Goal: Task Accomplishment & Management: Manage account settings

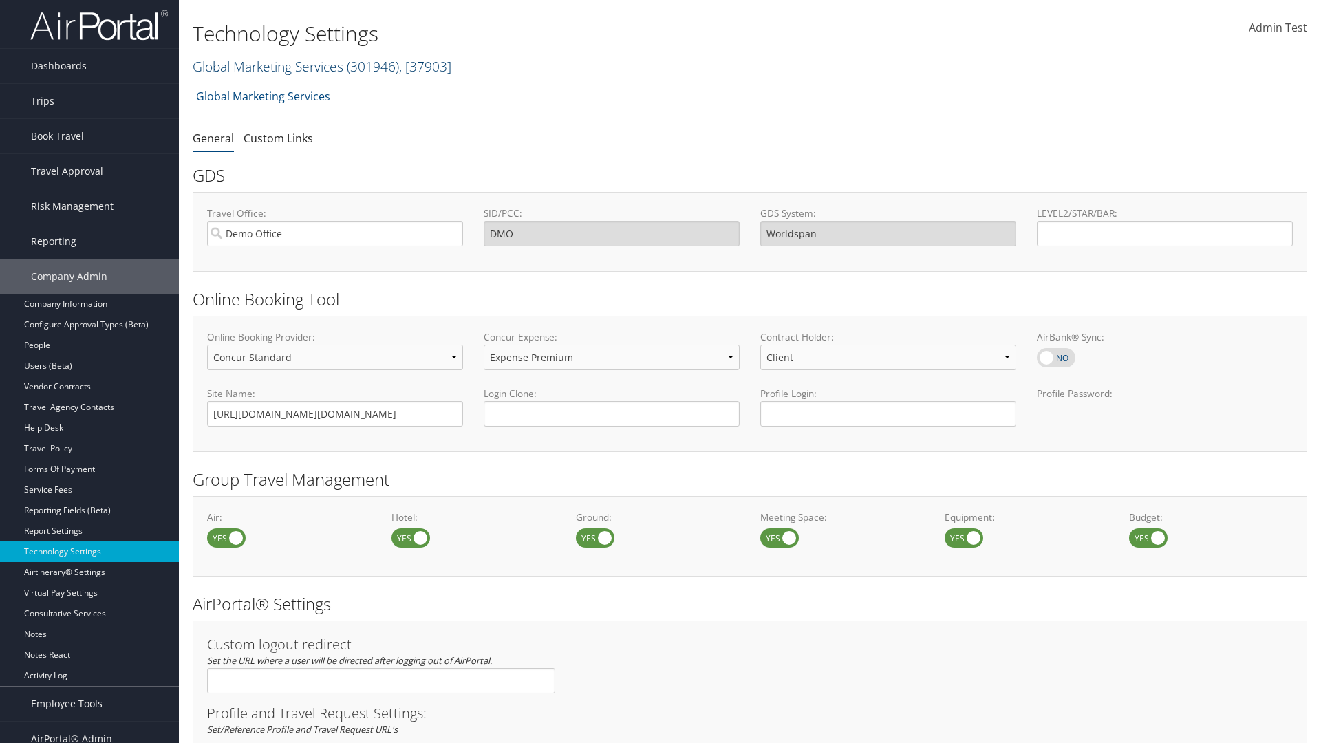
click at [266, 66] on link "Global Marketing Services ( 301946 ) , [ 37903 ]" at bounding box center [322, 66] width 259 height 19
click at [283, 91] on input "search" at bounding box center [283, 91] width 181 height 25
type input "CBTSTG"
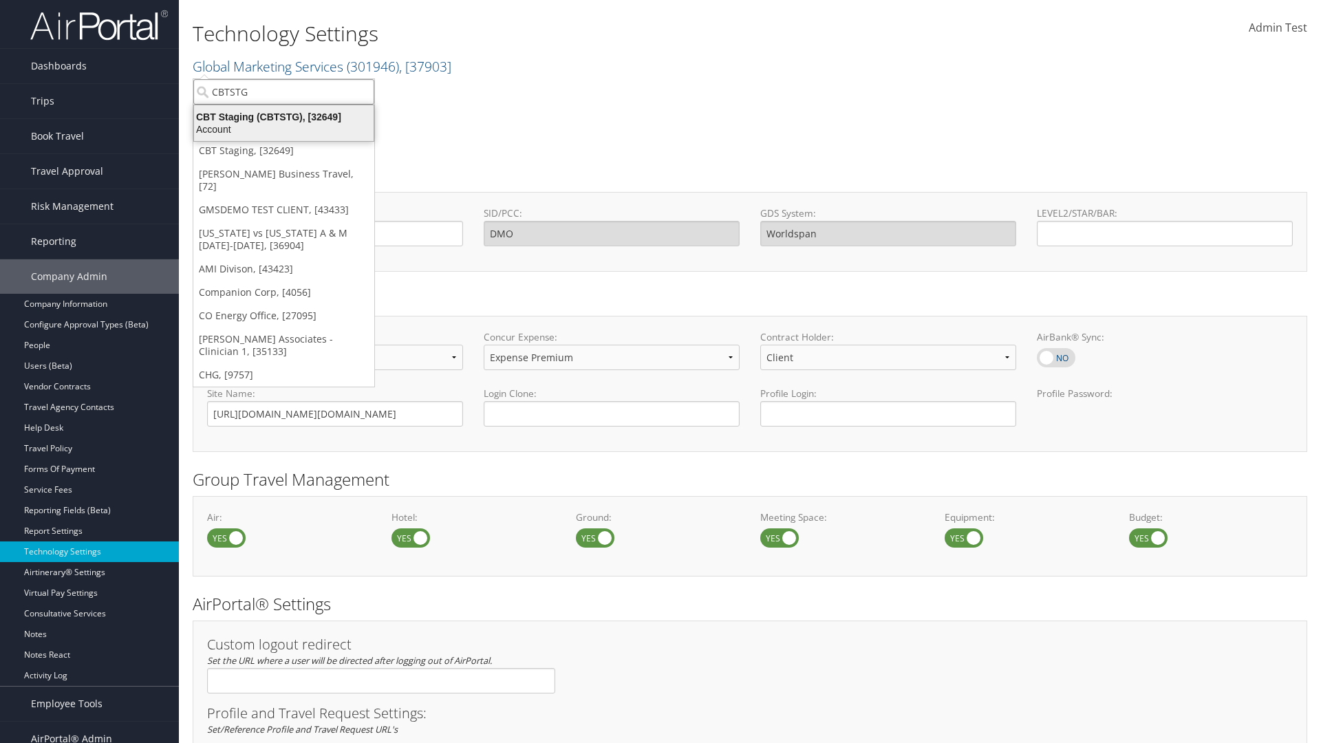
click at [283, 117] on div "CBT Staging (CBTSTG), [32649]" at bounding box center [284, 117] width 196 height 12
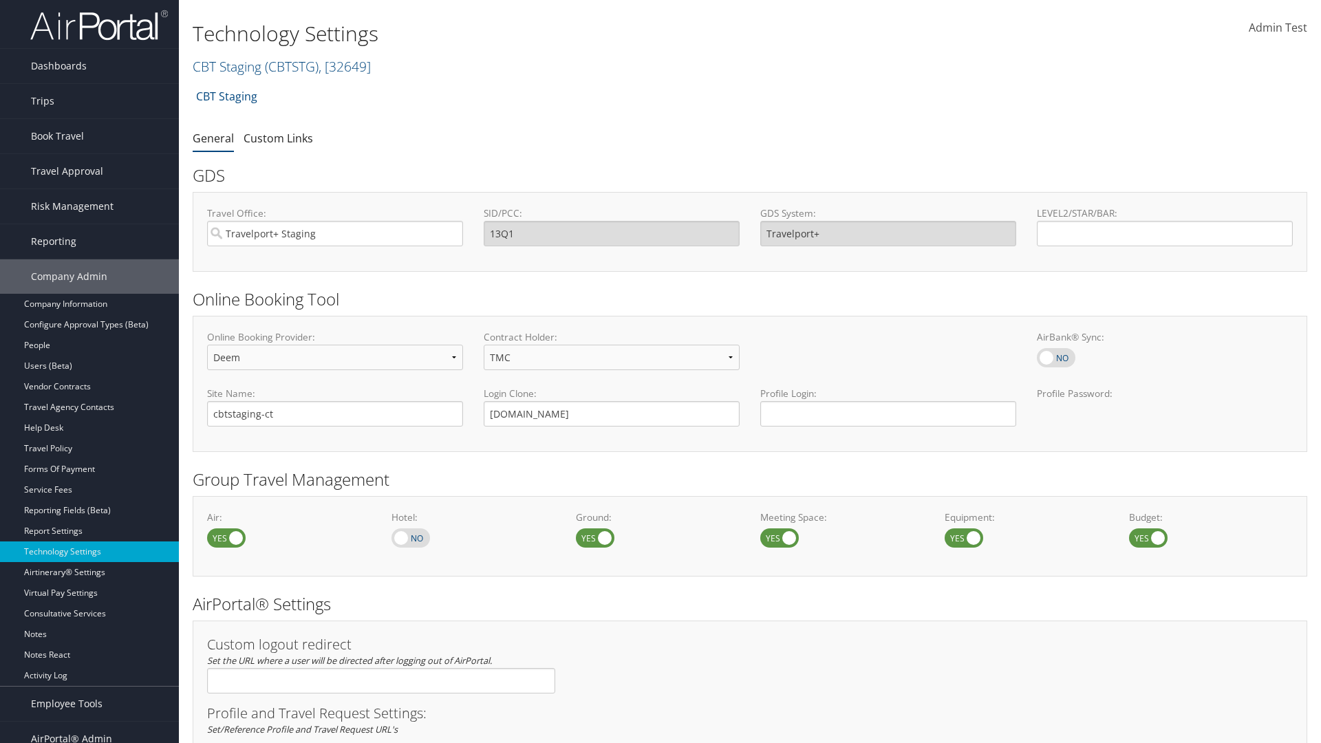
scroll to position [843, 0]
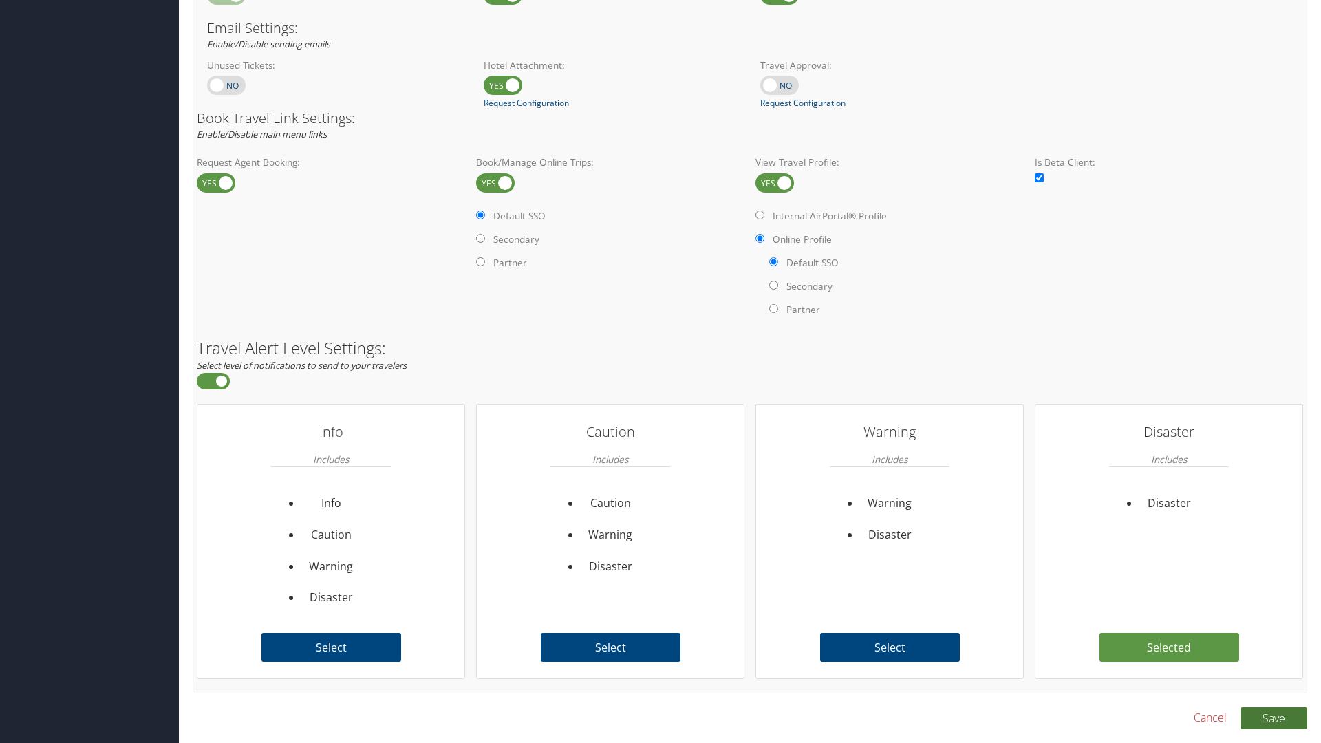
click at [1273, 717] on button "Save" at bounding box center [1273, 718] width 67 height 22
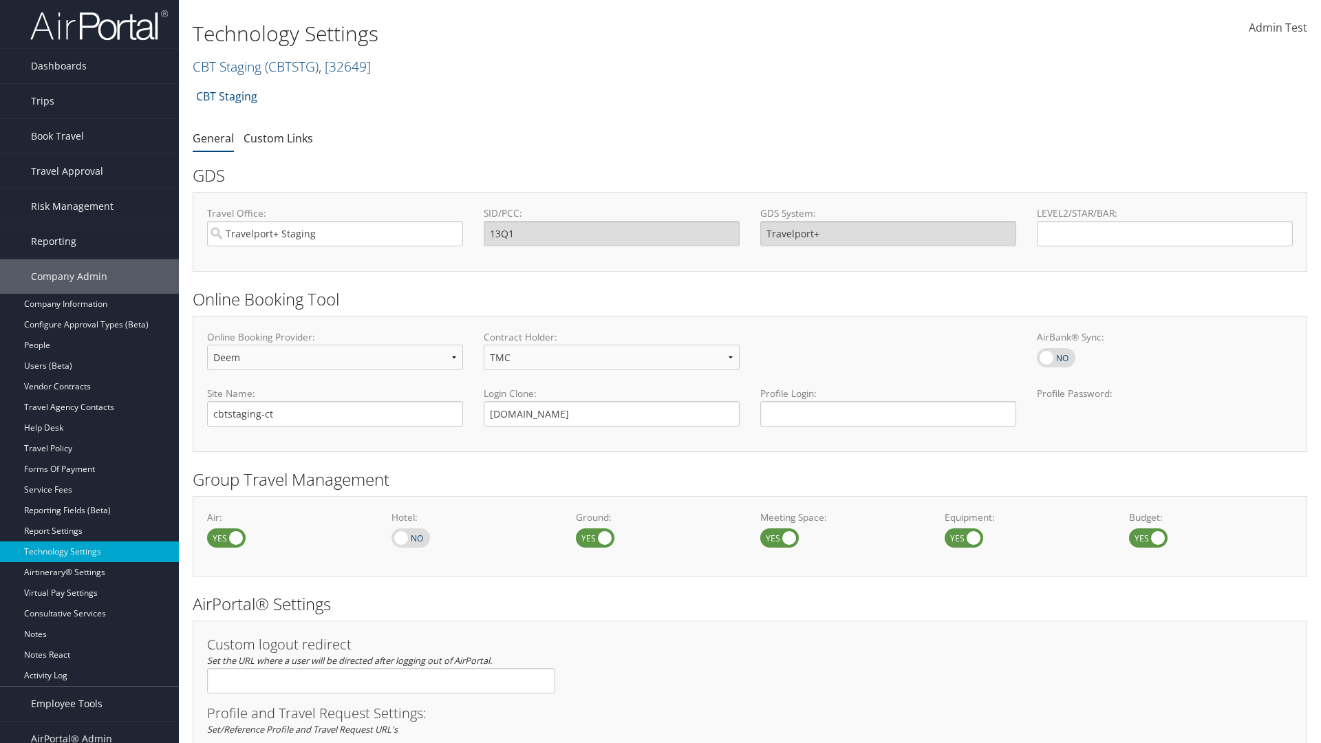
scroll to position [843, 0]
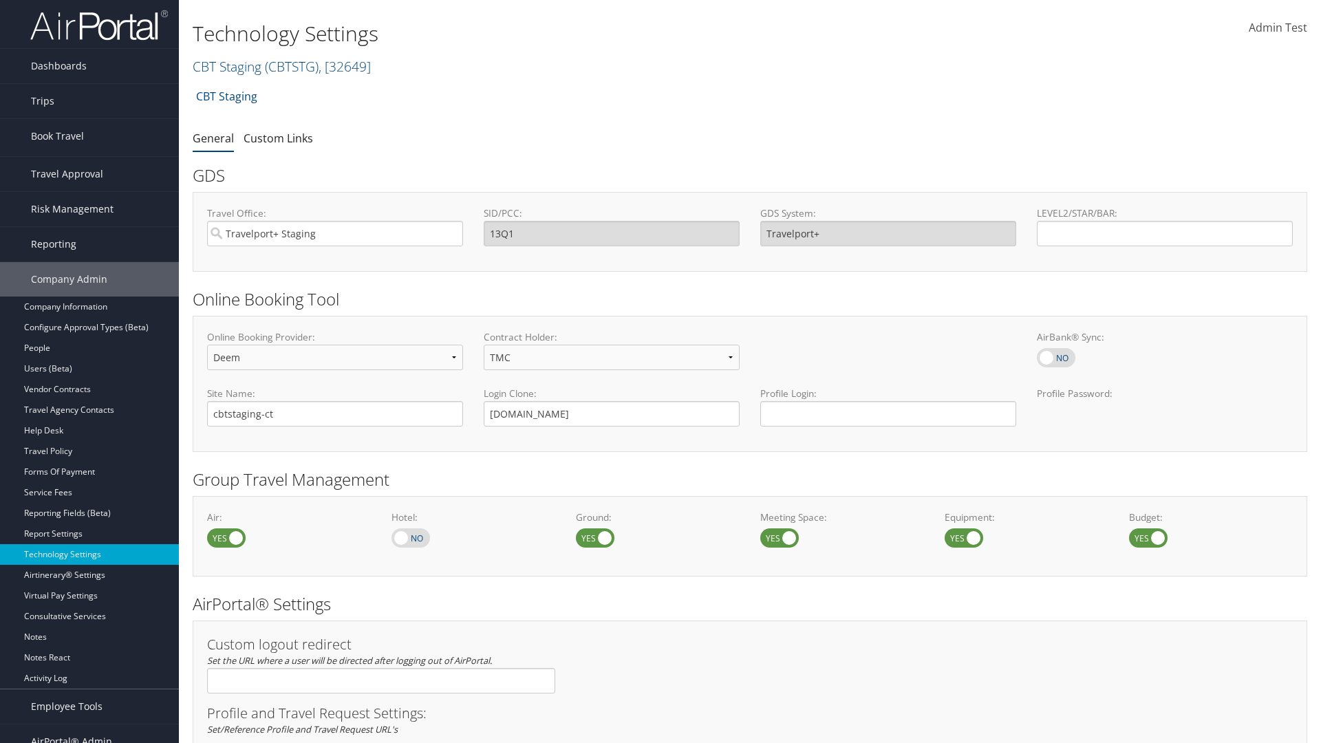
click at [89, 195] on link "Book/Manage Online Trips" at bounding box center [89, 205] width 179 height 21
select select "4"
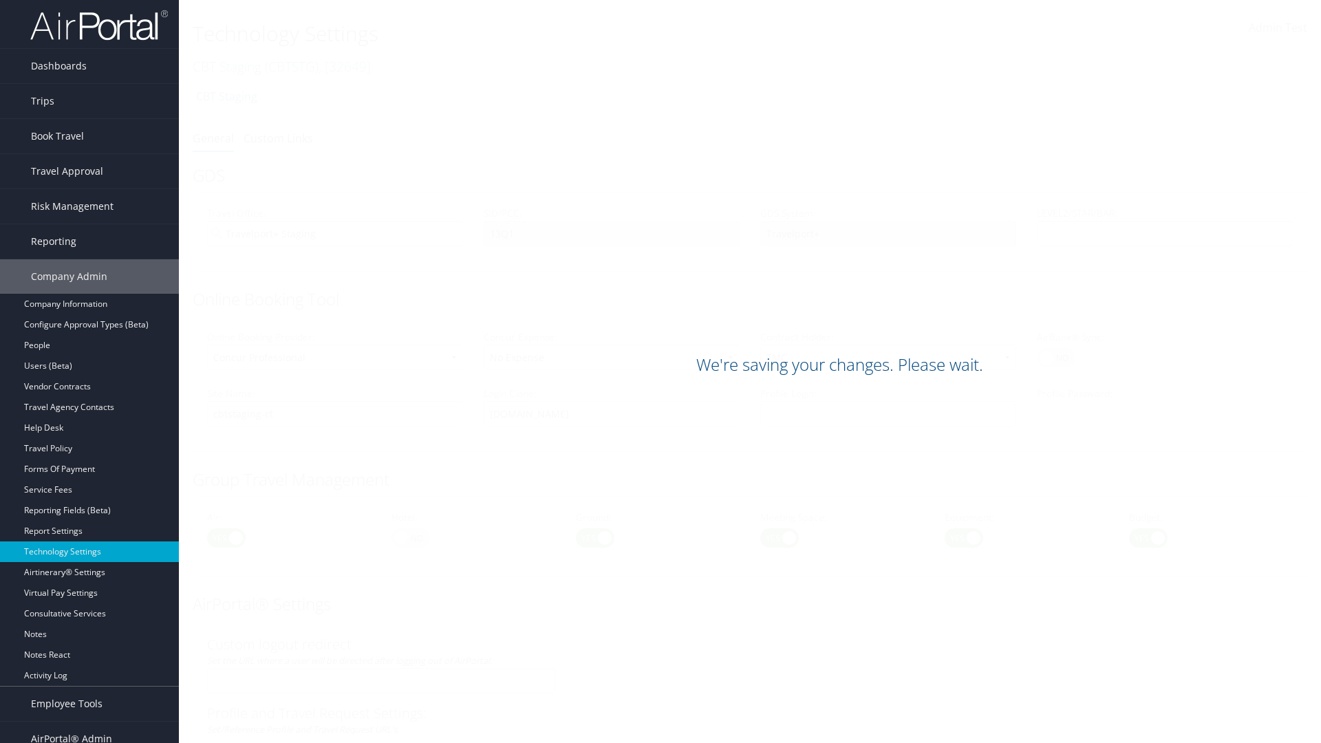
scroll to position [843, 0]
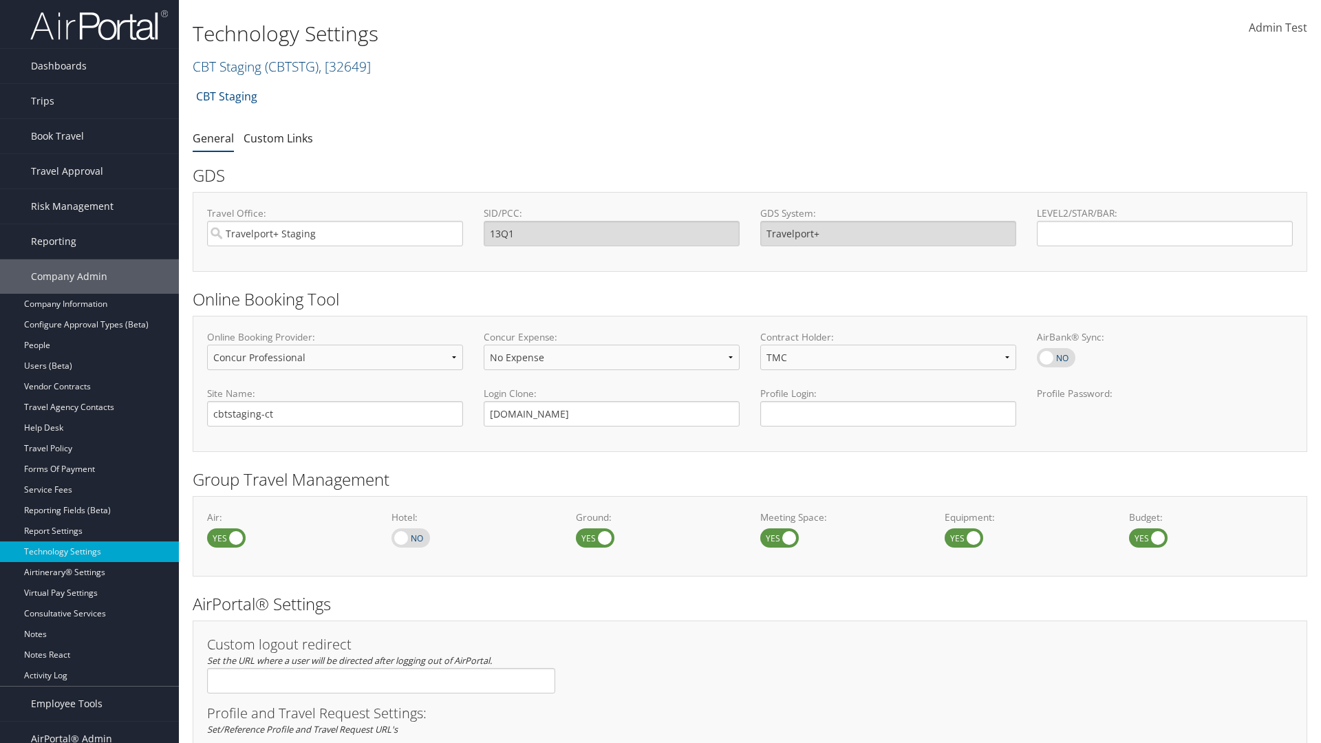
select select "4"
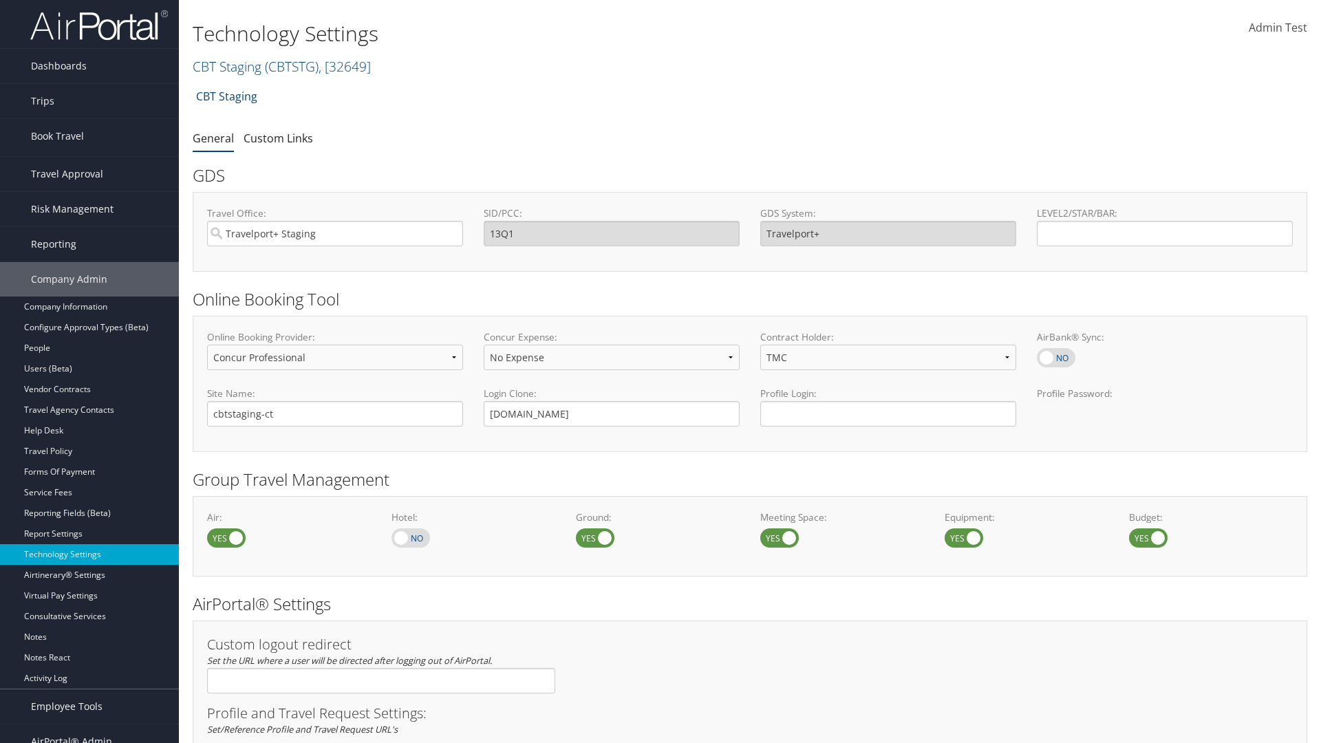
click at [89, 195] on link "Book/Manage Online Trips" at bounding box center [89, 205] width 179 height 21
